Goal: Information Seeking & Learning: Learn about a topic

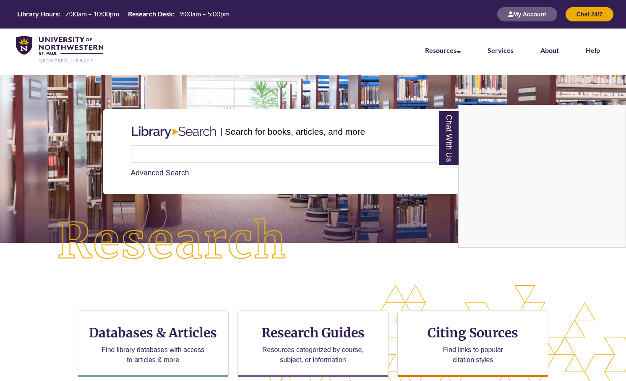
scroll to position [99, 626]
click at [60, 44] on img at bounding box center [59, 50] width 87 height 28
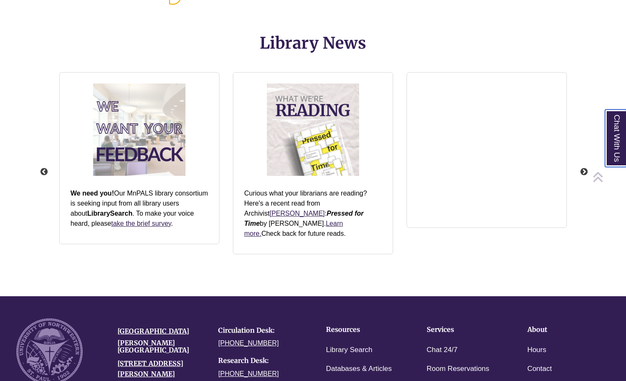
scroll to position [1091, 0]
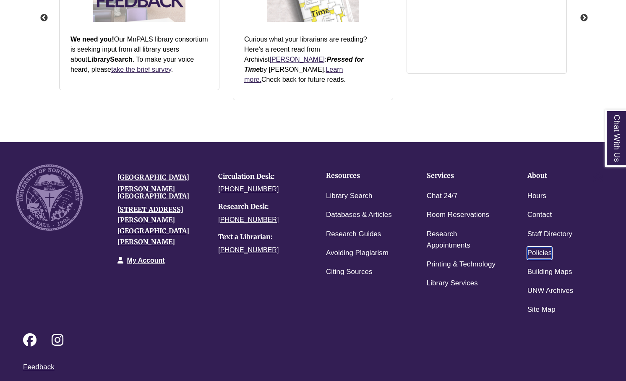
click at [549, 247] on link "Policies" at bounding box center [539, 253] width 25 height 12
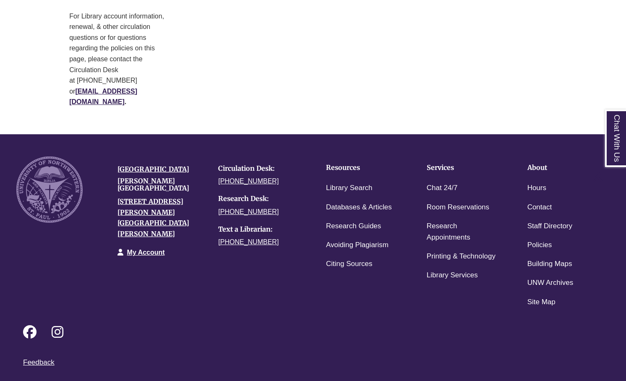
scroll to position [446, 0]
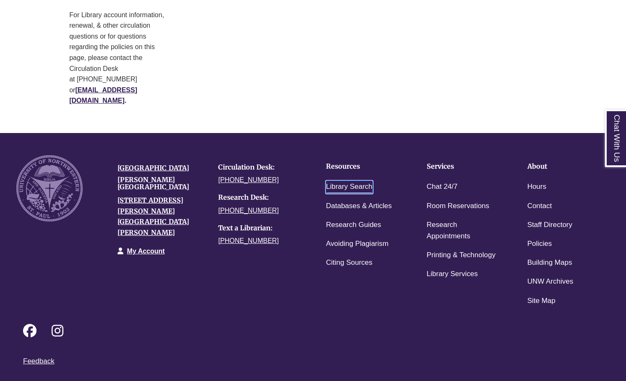
click at [352, 181] on link "Library Search" at bounding box center [349, 187] width 47 height 12
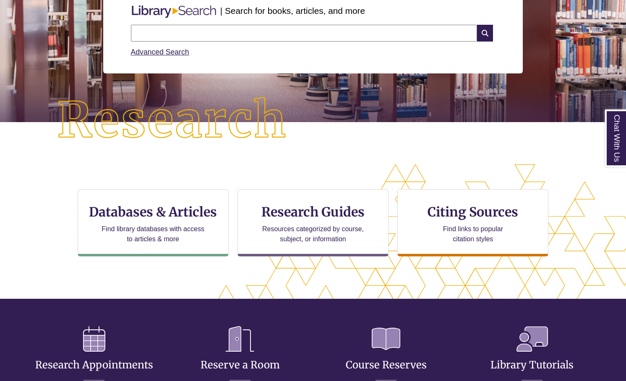
scroll to position [204, 555]
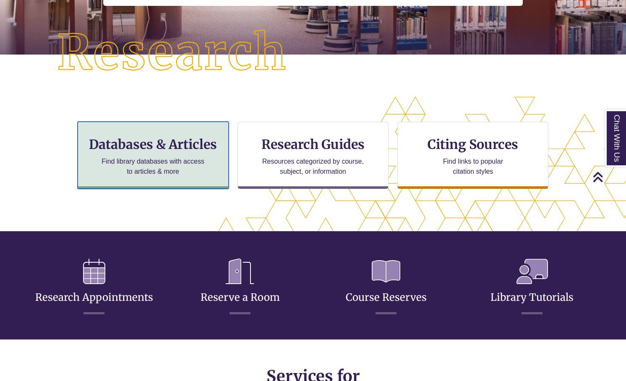
click at [164, 151] on h3 "Databases & Articles" at bounding box center [153, 144] width 137 height 16
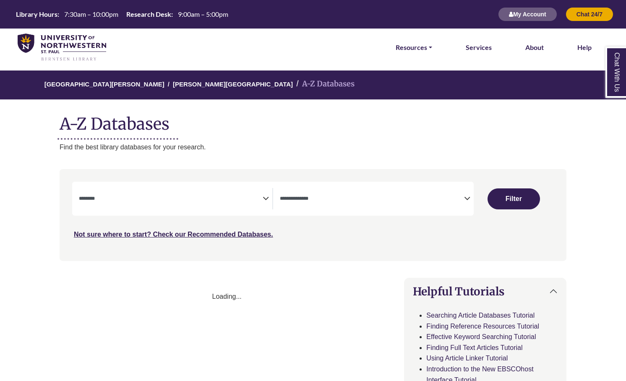
select select "Database Subject Filter"
select select "Database Types Filter"
select select "Database Subject Filter"
select select "Database Types Filter"
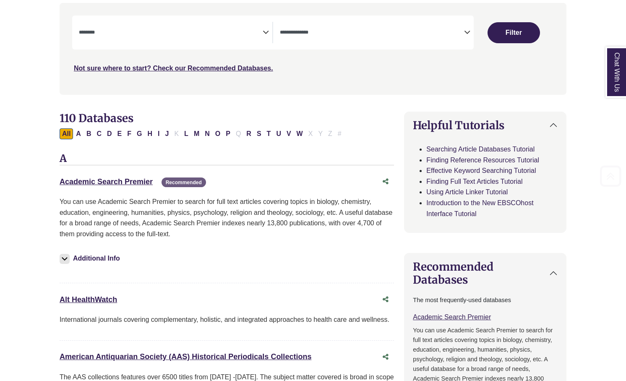
scroll to position [191, 0]
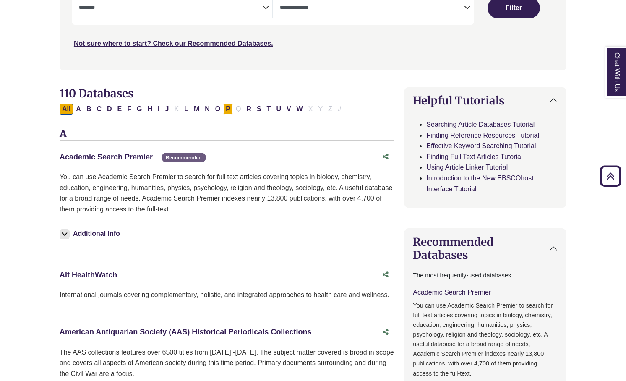
click at [225, 112] on button "P" at bounding box center [228, 109] width 10 height 11
select select "Database Subject Filter"
select select "Database Types Filter"
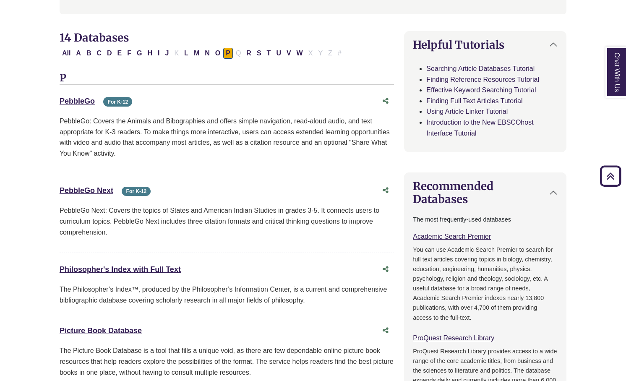
scroll to position [253, 0]
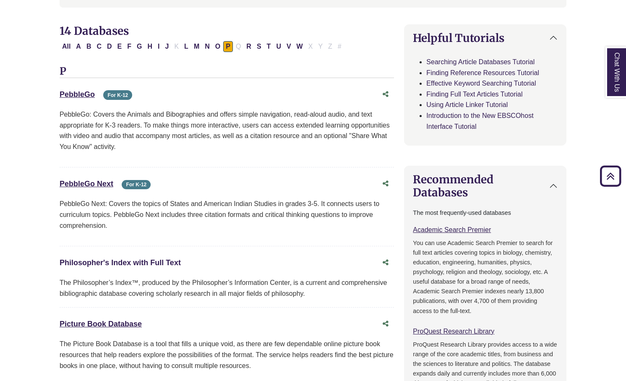
click at [121, 261] on link "Philosopher's Index with Full Text This link opens in a new window" at bounding box center [120, 262] width 121 height 8
click at [77, 45] on button "A" at bounding box center [78, 46] width 10 height 11
select select "Database Subject Filter"
select select "Database Types Filter"
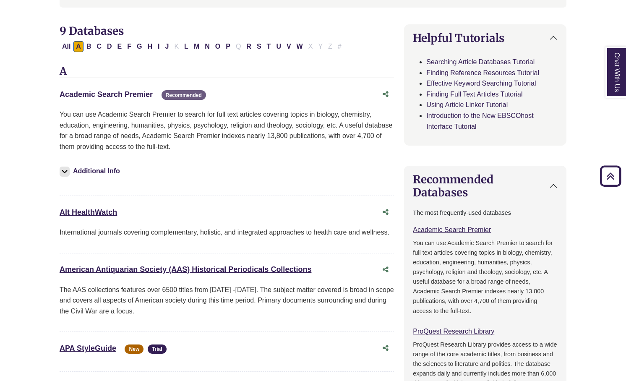
click at [121, 95] on link "Academic Search Premier This link opens in a new window" at bounding box center [106, 94] width 93 height 8
